Goal: Task Accomplishment & Management: Manage account settings

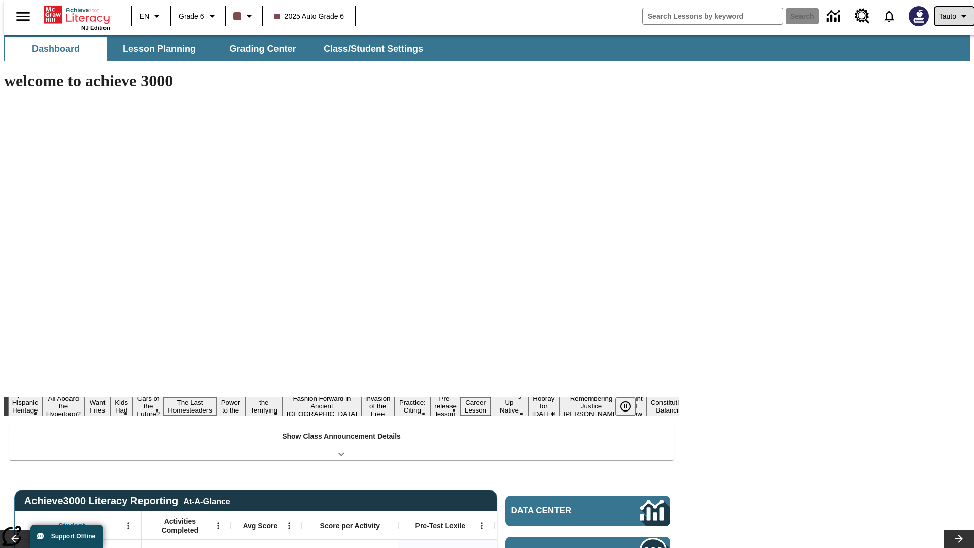
click at [950, 16] on span "Tauto" at bounding box center [947, 16] width 17 height 11
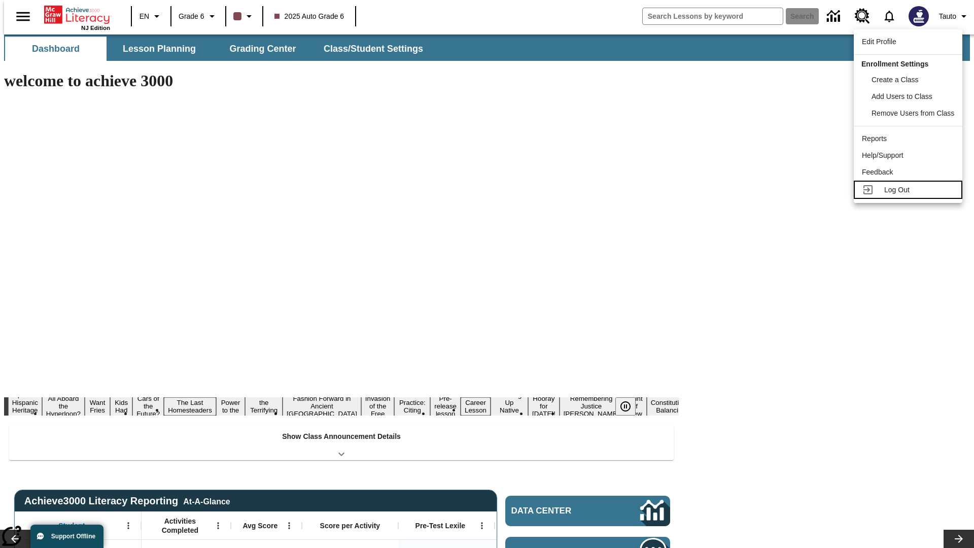
click at [910, 190] on span "Log Out" at bounding box center [897, 190] width 25 height 8
